Goal: Navigation & Orientation: Find specific page/section

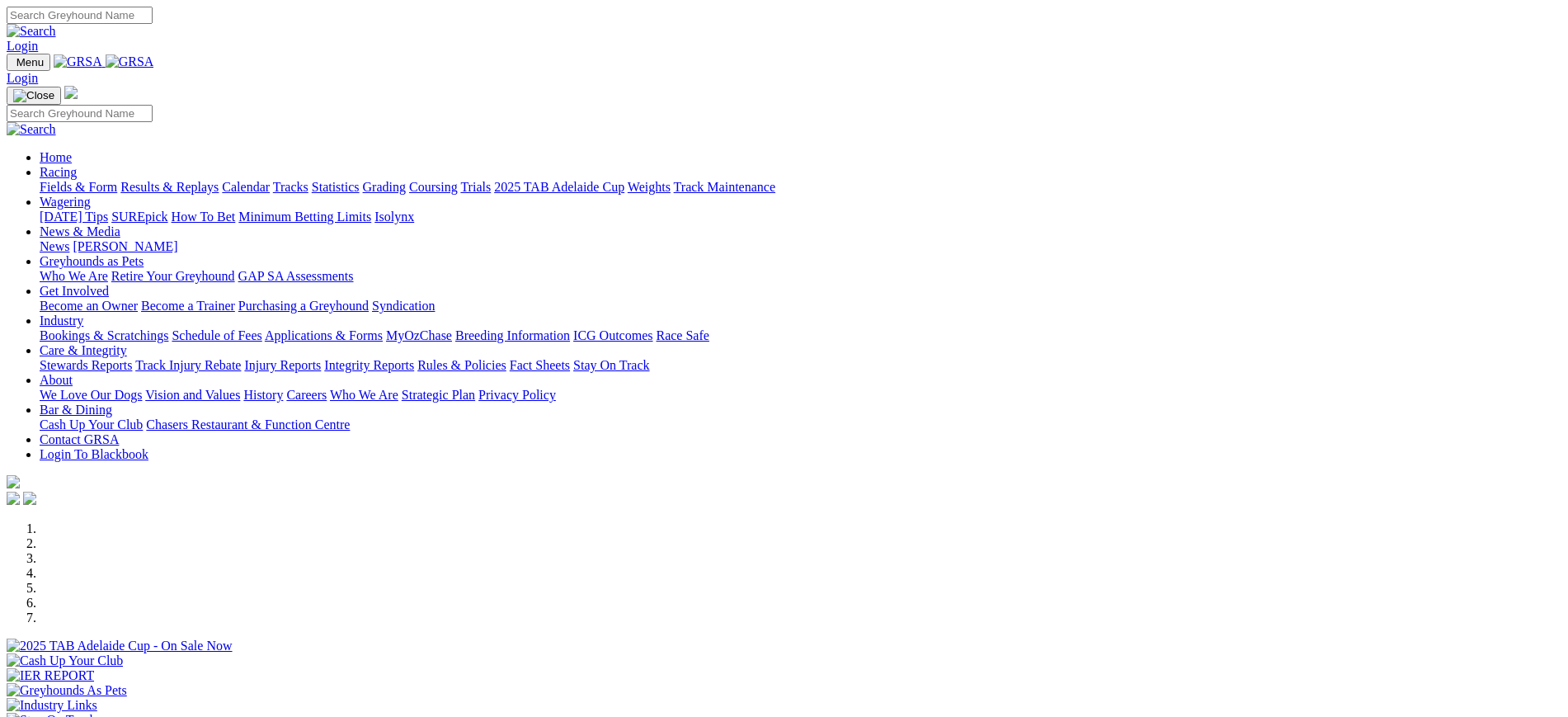
click at [177, 239] on link "[PERSON_NAME]" at bounding box center [125, 246] width 104 height 14
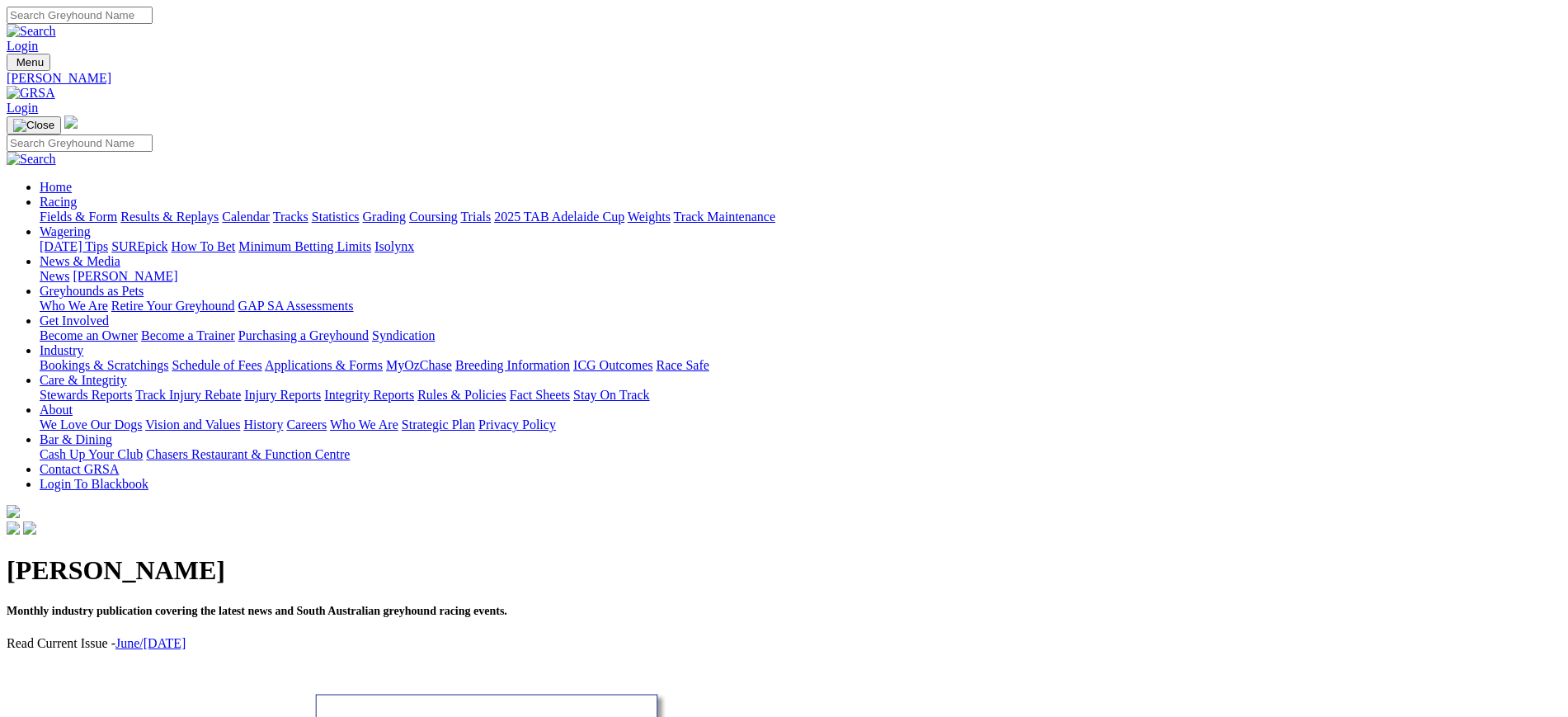
click at [70, 269] on link "News" at bounding box center [54, 276] width 30 height 14
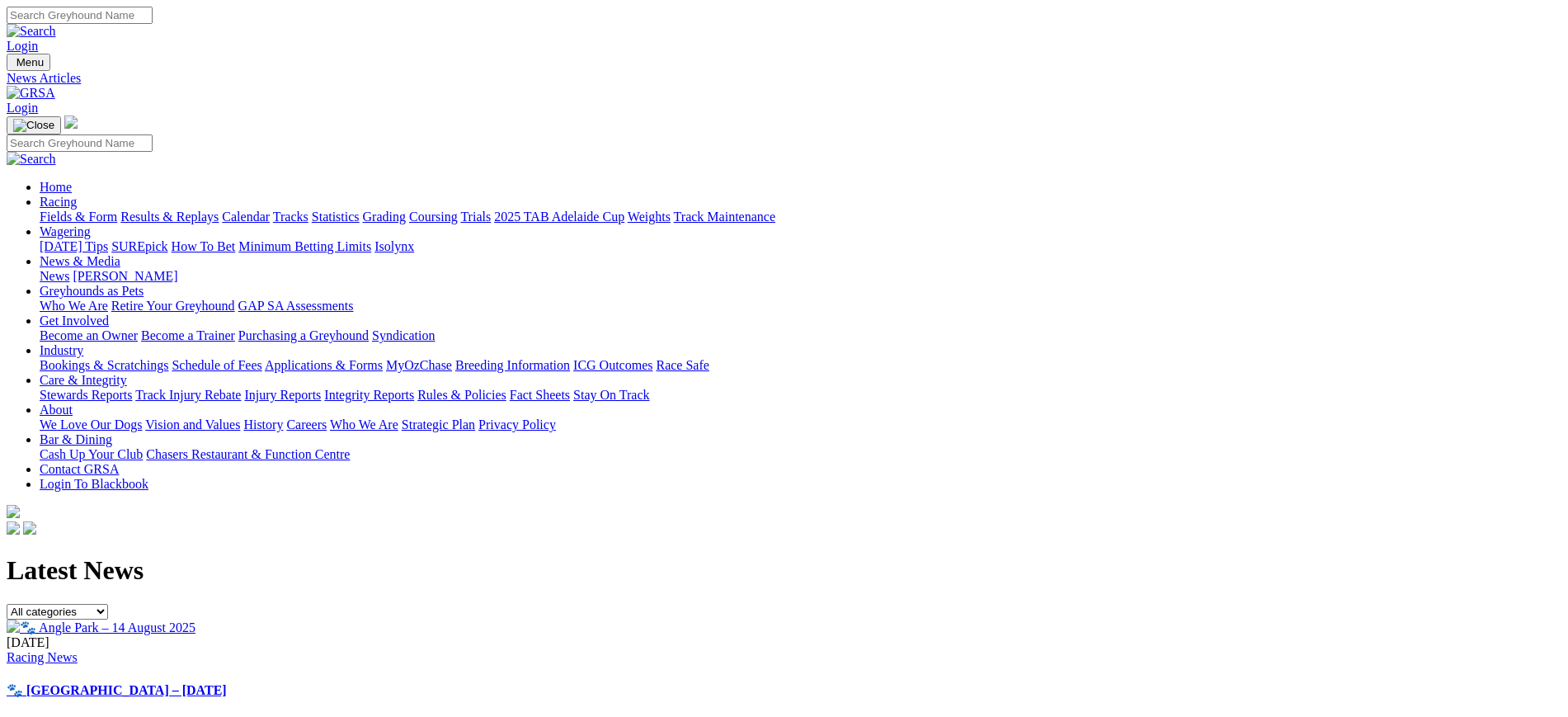
click at [55, 86] on img at bounding box center [31, 92] width 48 height 14
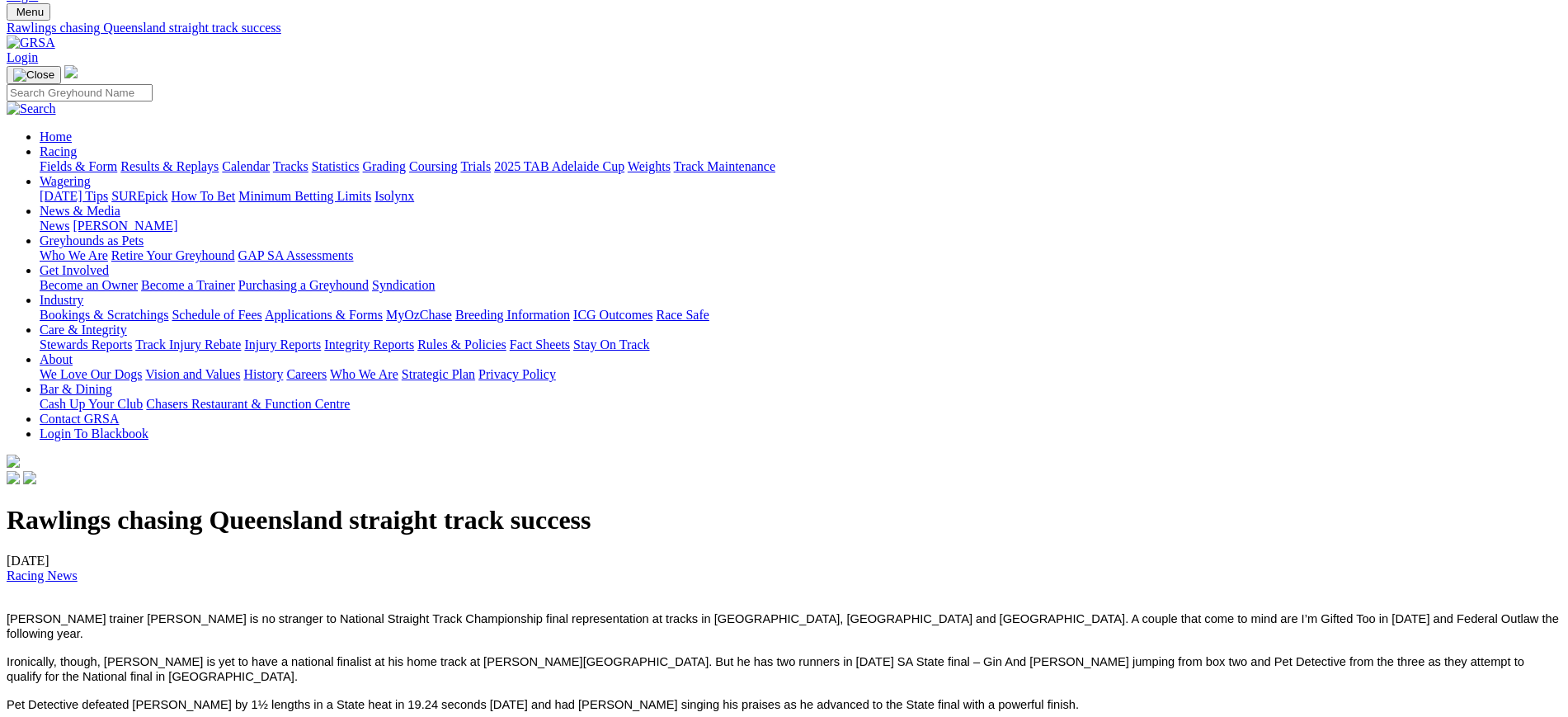
scroll to position [20, 0]
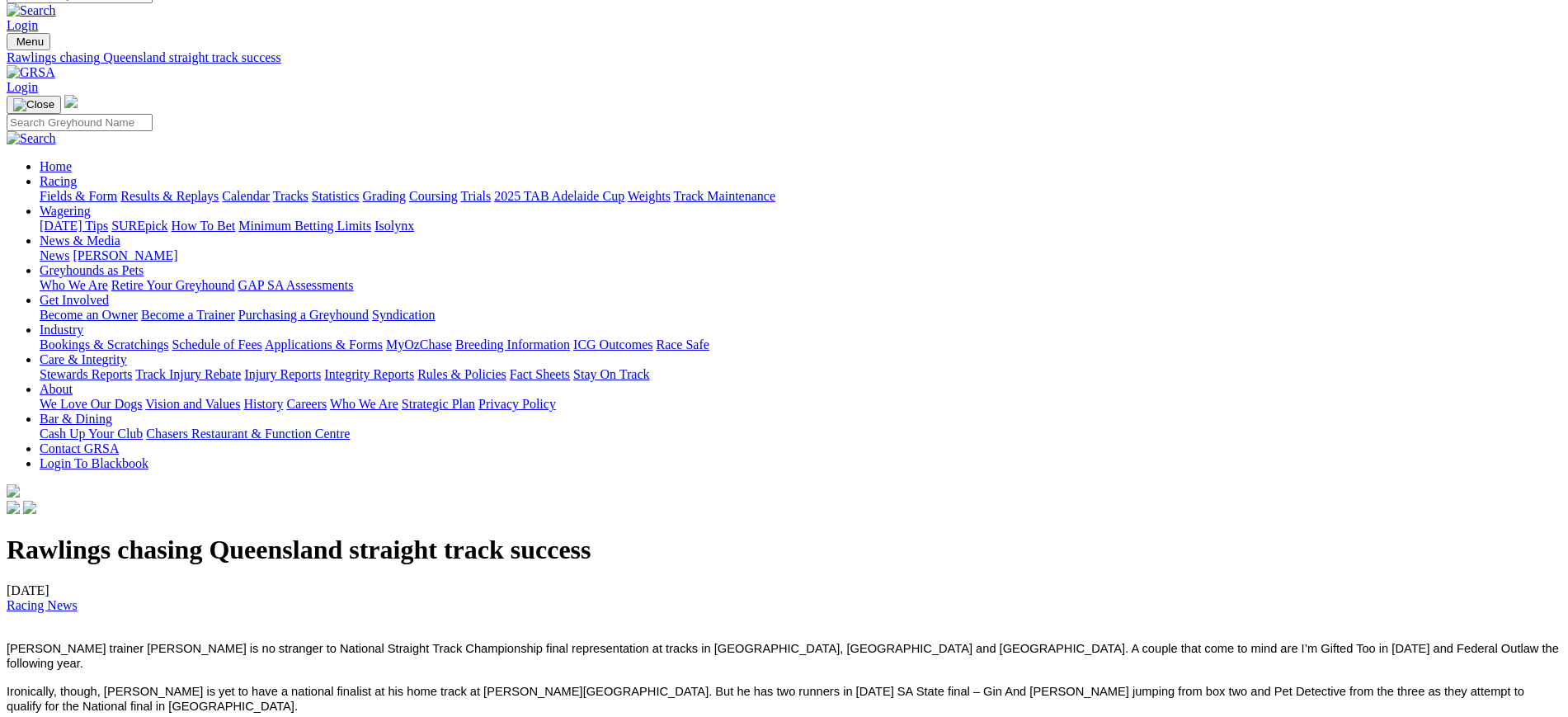
click at [55, 65] on img at bounding box center [31, 72] width 48 height 14
